Goal: Transaction & Acquisition: Download file/media

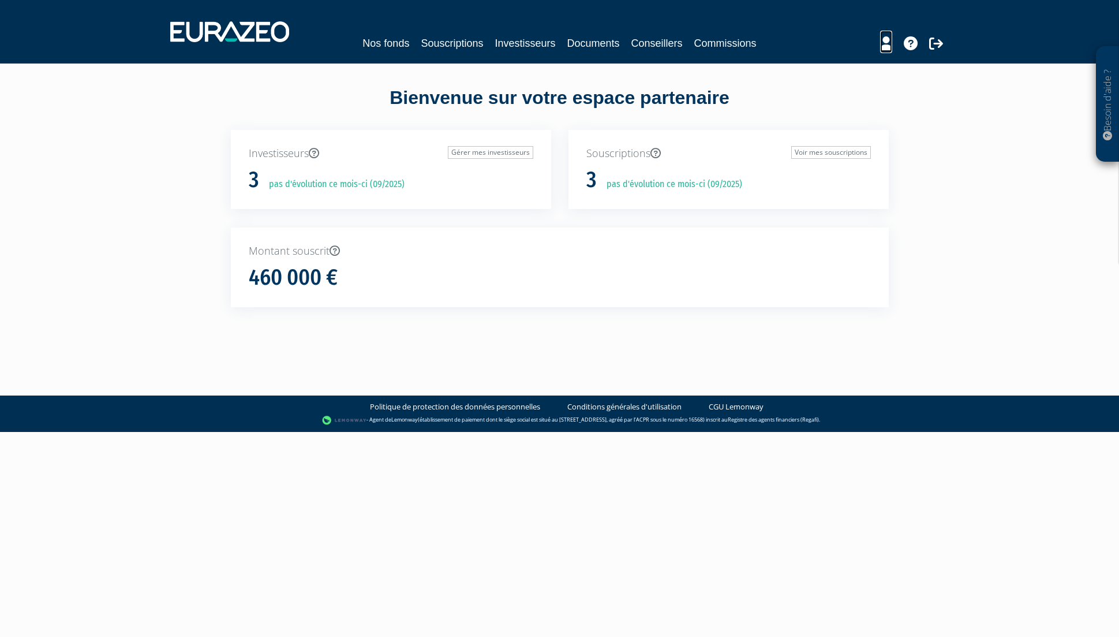
click at [889, 46] on icon at bounding box center [886, 43] width 12 height 14
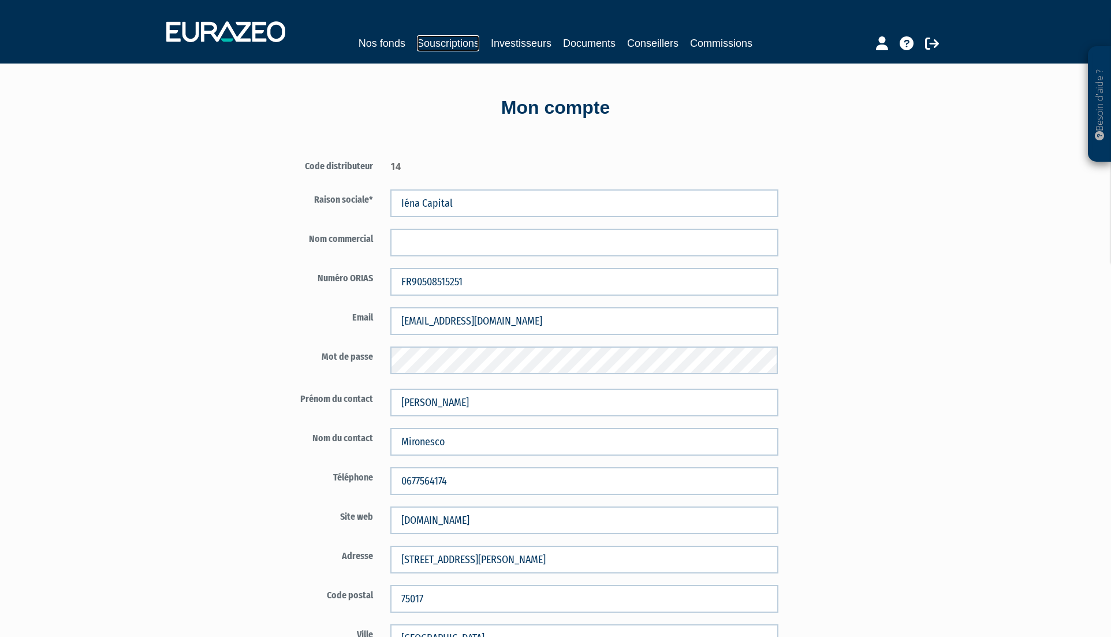
click at [448, 47] on link "Souscriptions" at bounding box center [448, 43] width 62 height 16
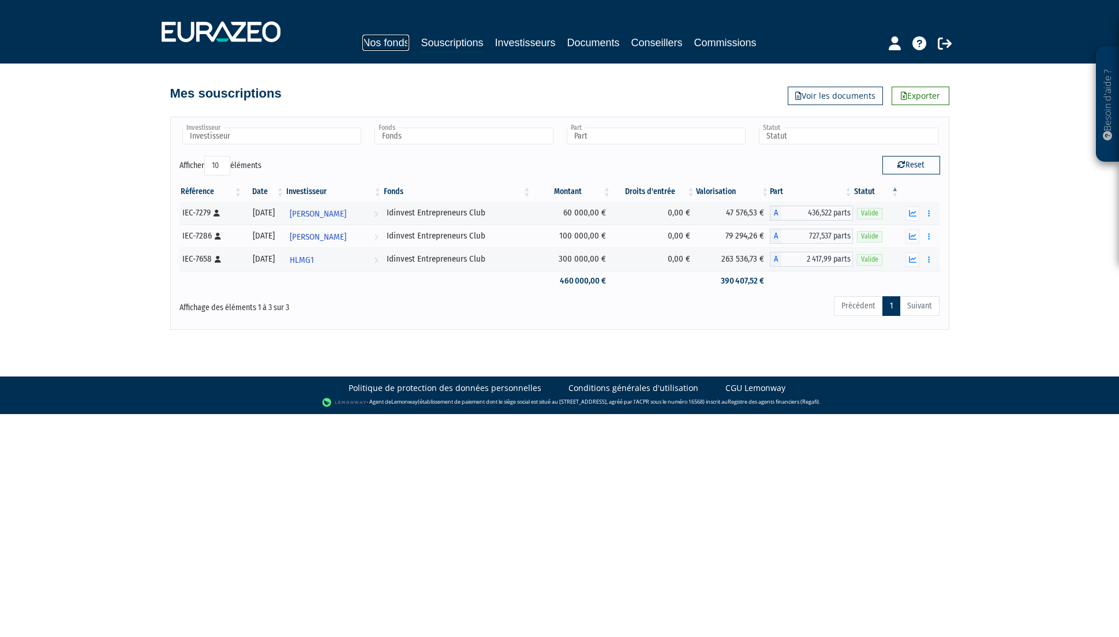
click at [378, 41] on link "Nos fonds" at bounding box center [385, 43] width 47 height 16
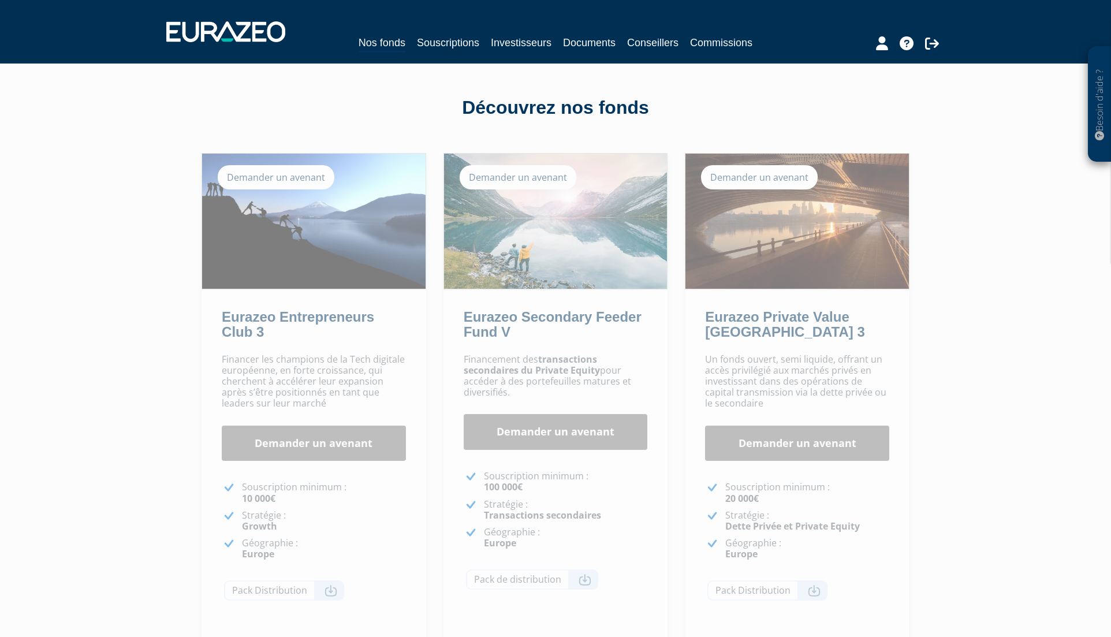
click at [538, 178] on div "Demander un avenant" at bounding box center [517, 177] width 117 height 24
click at [551, 436] on link "Demander un avenant" at bounding box center [555, 432] width 184 height 36
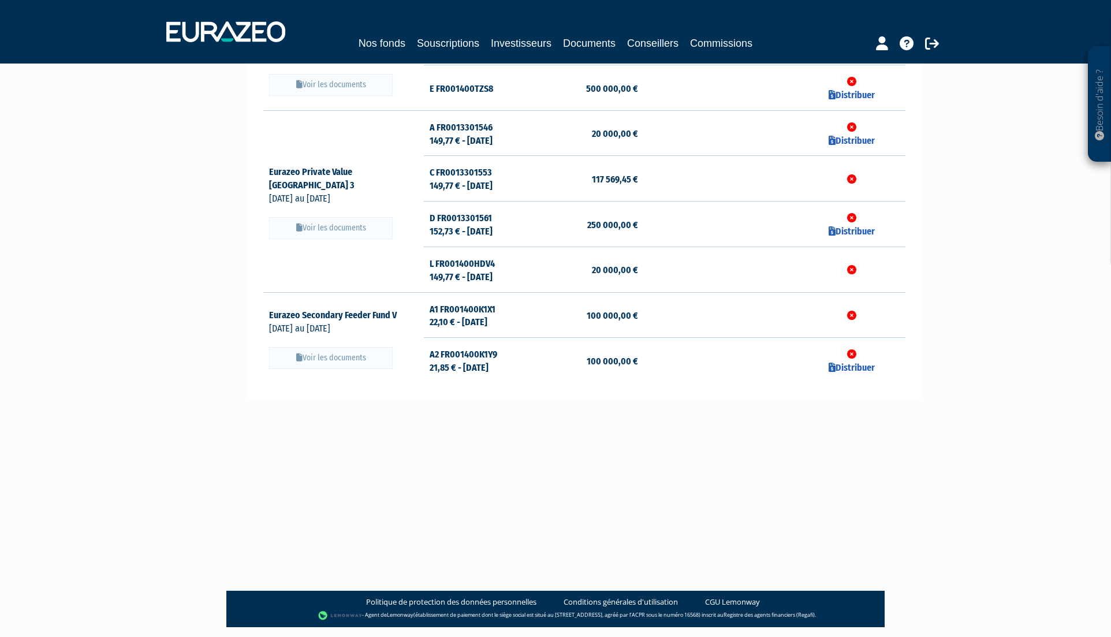
scroll to position [186, 0]
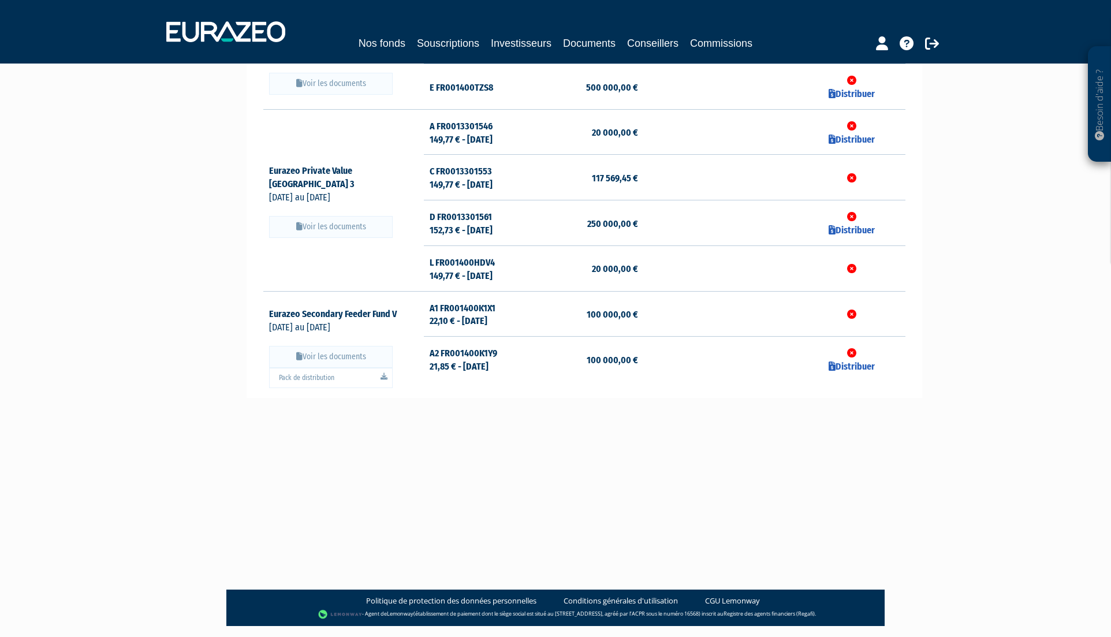
click at [312, 358] on button "Voir les documents" at bounding box center [331, 357] width 124 height 22
click at [311, 377] on link "Pack de distribution" at bounding box center [331, 378] width 124 height 20
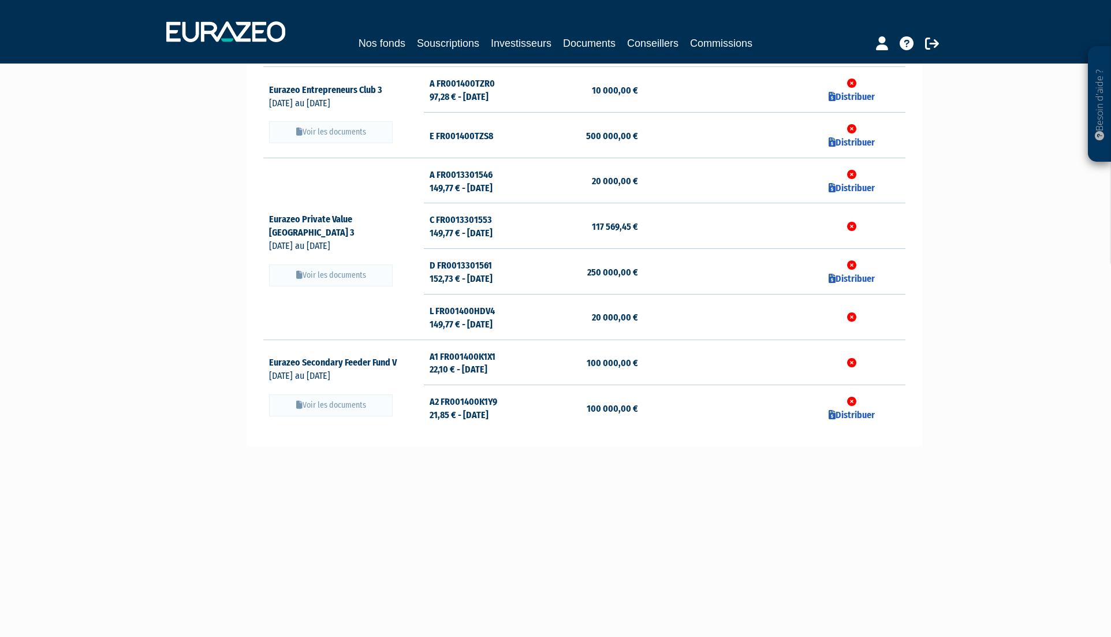
scroll to position [0, 0]
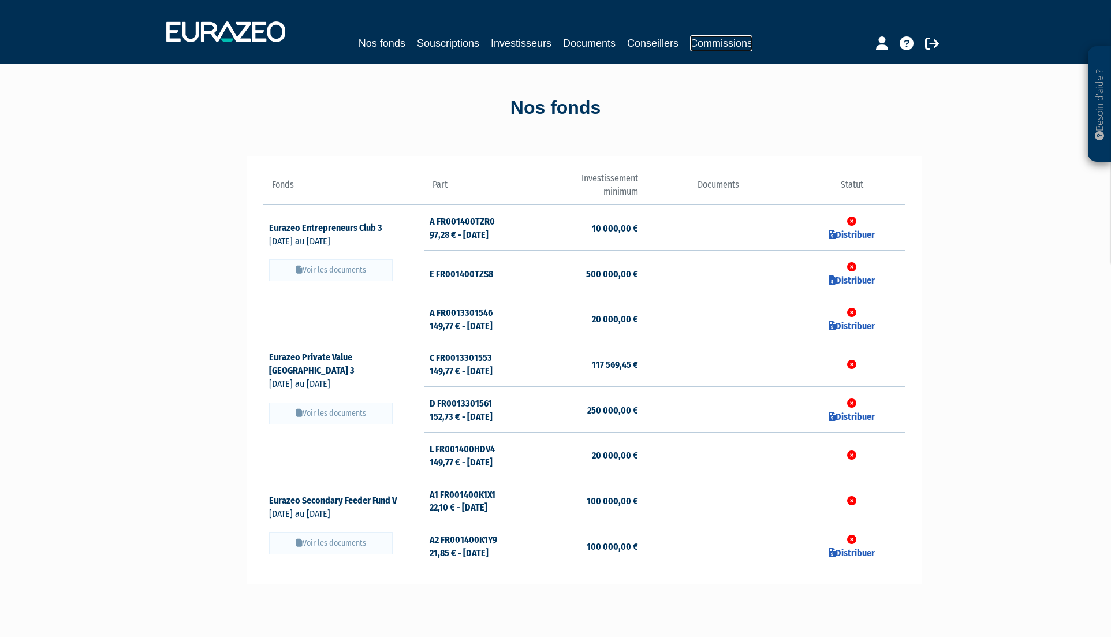
click at [720, 42] on link "Commissions" at bounding box center [721, 43] width 62 height 16
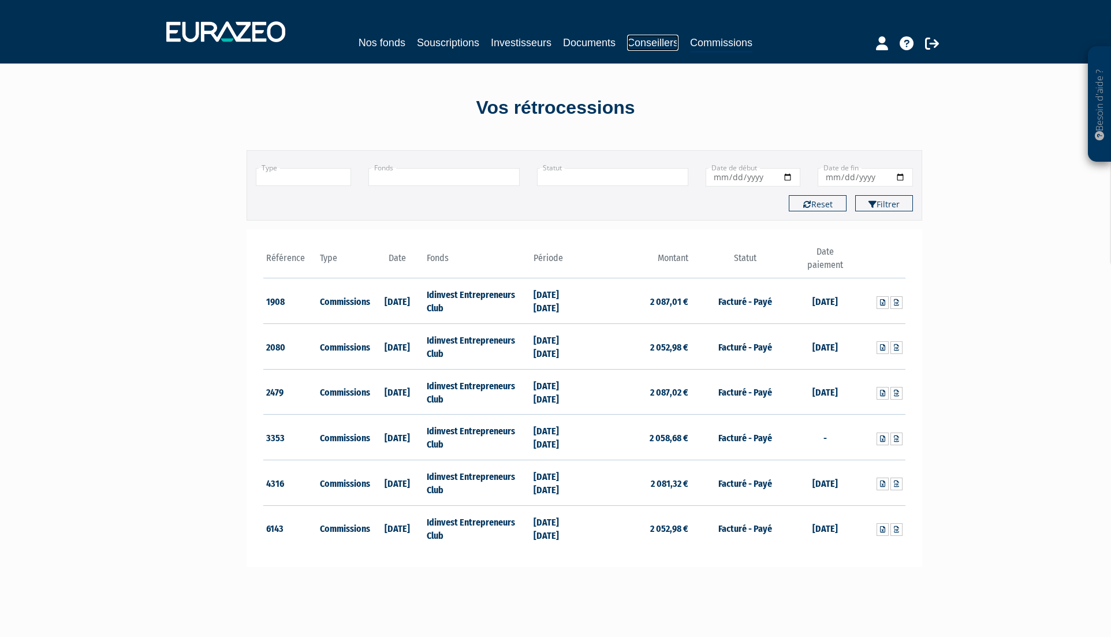
click at [650, 43] on link "Conseillers" at bounding box center [652, 43] width 51 height 16
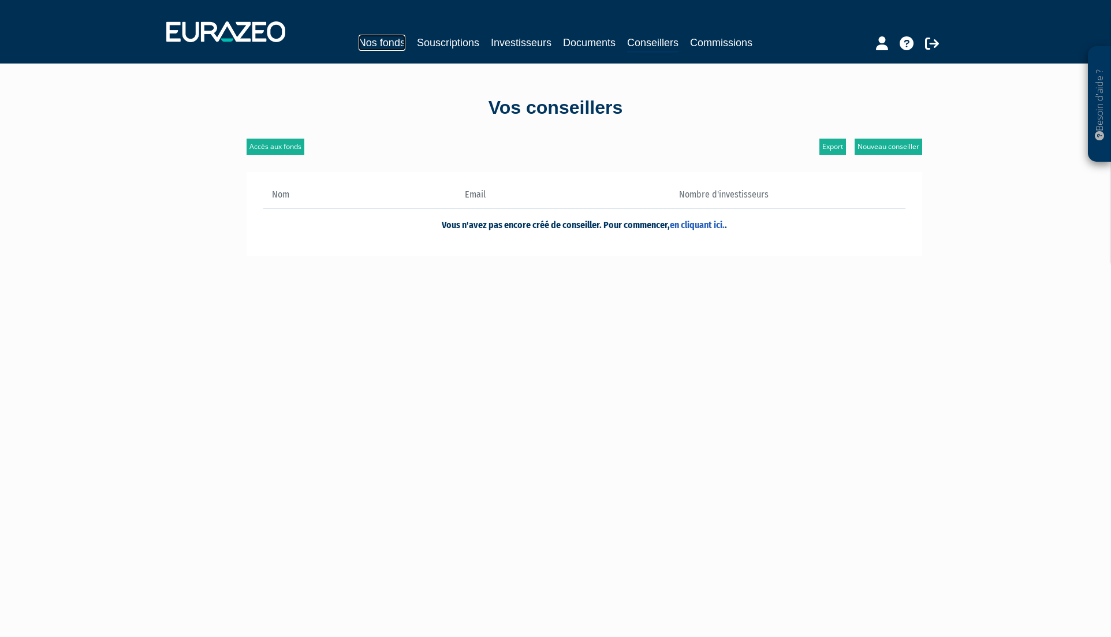
click at [377, 45] on link "Nos fonds" at bounding box center [381, 43] width 47 height 16
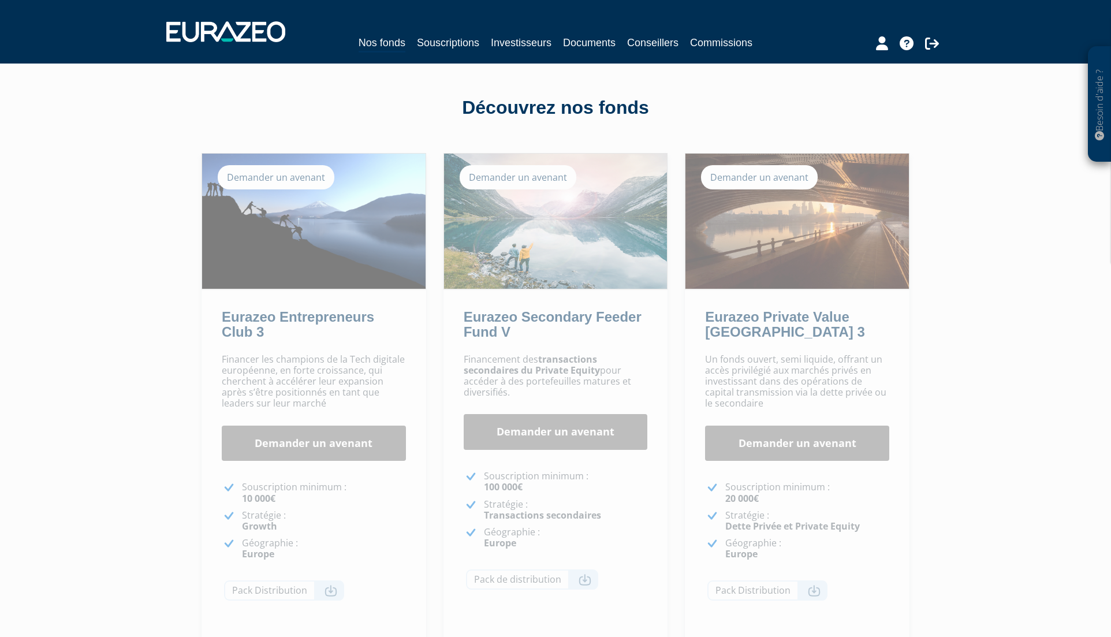
click at [943, 125] on div "Besoin d'aide ? × J'ai besoin d'aide Si vous avez une question à propos du fonc…" at bounding box center [555, 353] width 1111 height 707
click at [575, 37] on link "Documents" at bounding box center [589, 43] width 53 height 16
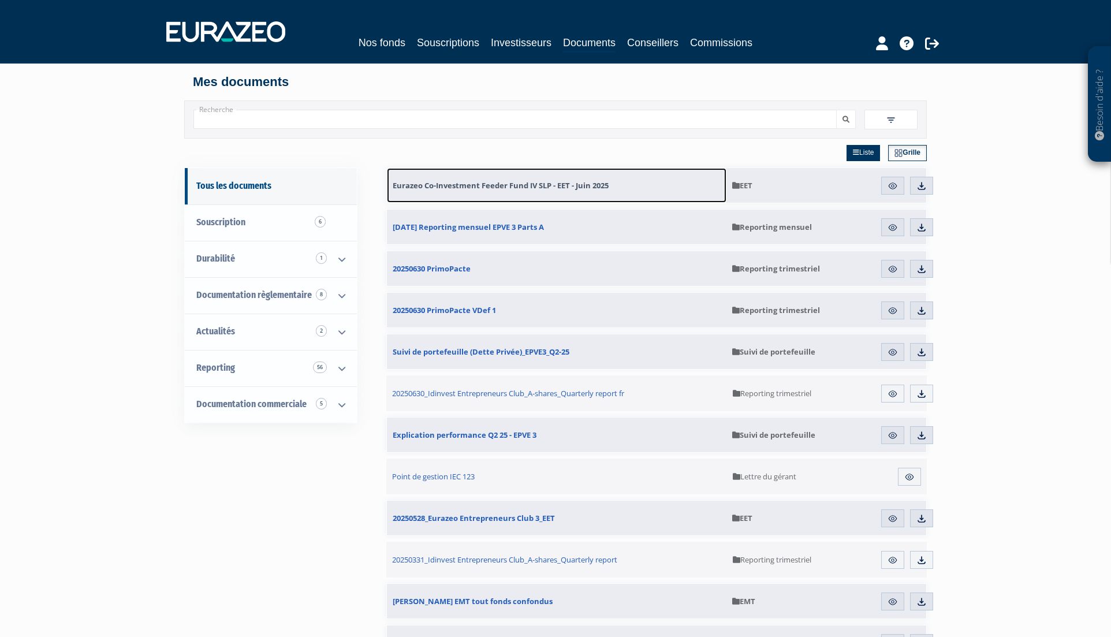
click at [542, 185] on span "Eurazeo Co-Investment Feeder Fund IV SLP - EET - Juin 2025" at bounding box center [500, 185] width 216 height 10
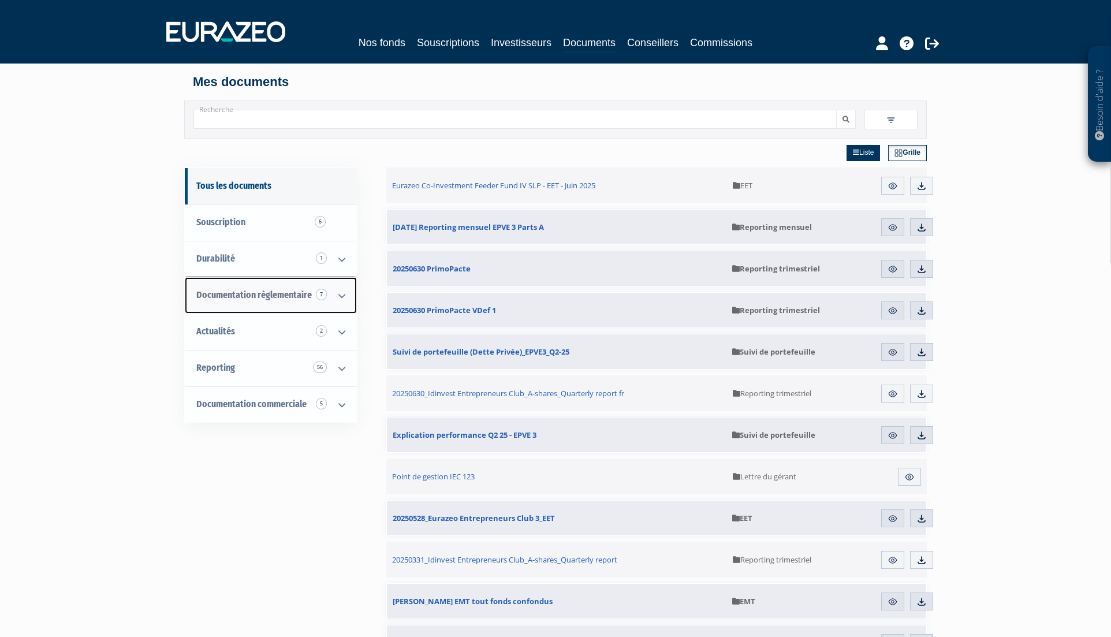
click at [267, 294] on span "Documentation règlementaire 7" at bounding box center [253, 294] width 115 height 11
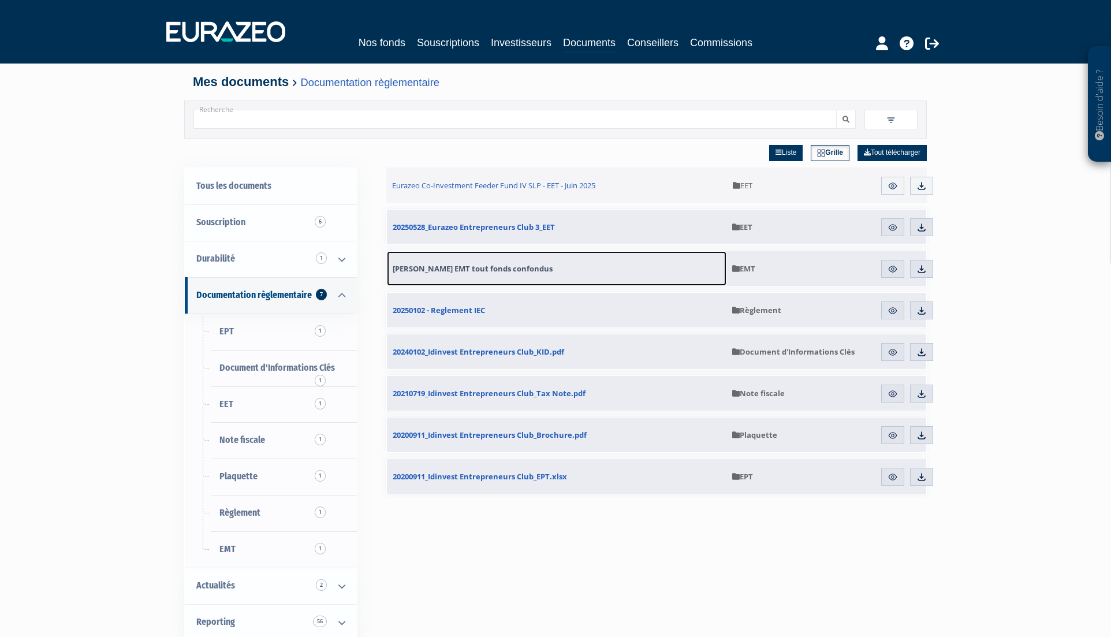
click at [474, 270] on span "[PERSON_NAME] EMT tout fonds confondus" at bounding box center [472, 268] width 160 height 10
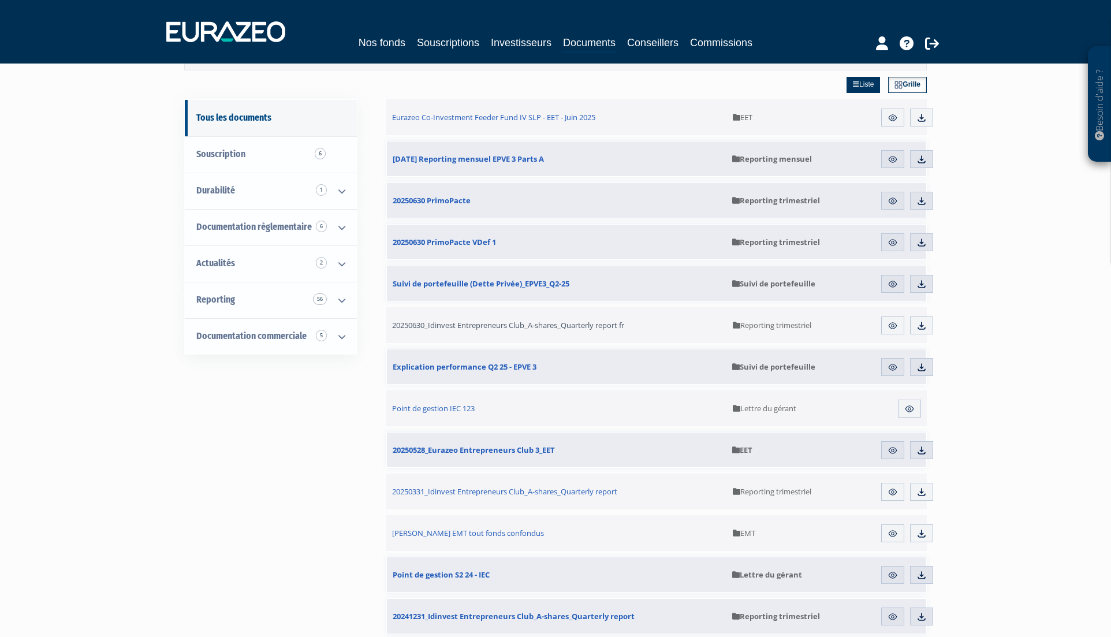
scroll to position [69, 0]
click at [921, 324] on img at bounding box center [921, 325] width 10 height 10
